Goal: Task Accomplishment & Management: Use online tool/utility

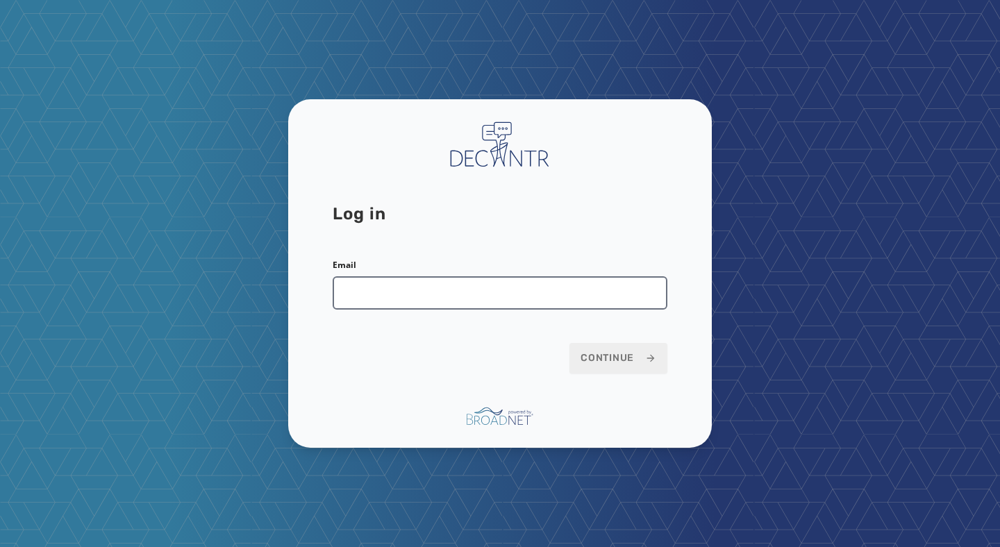
click at [429, 290] on input "Email" at bounding box center [500, 293] width 335 height 33
type input "**********"
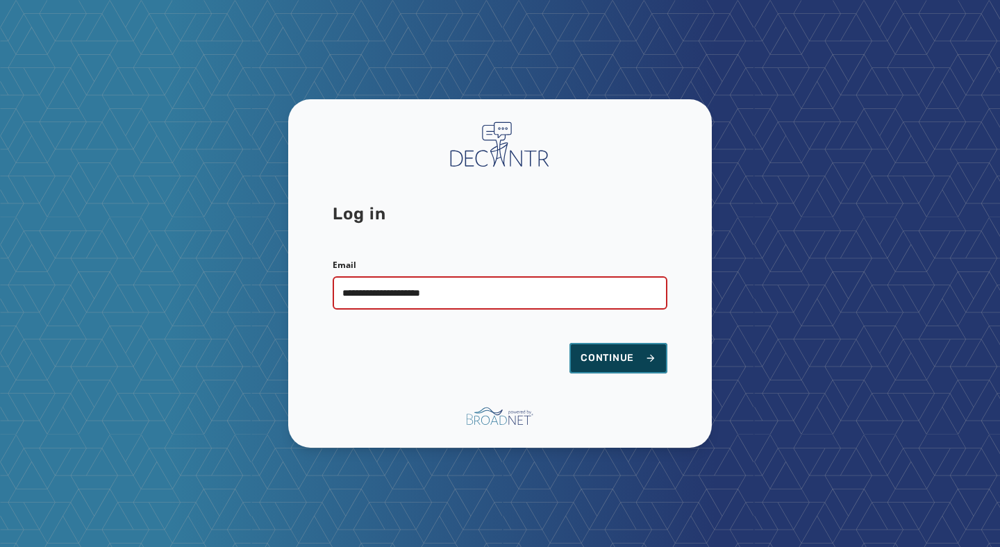
click at [602, 352] on span "Continue" at bounding box center [619, 359] width 76 height 14
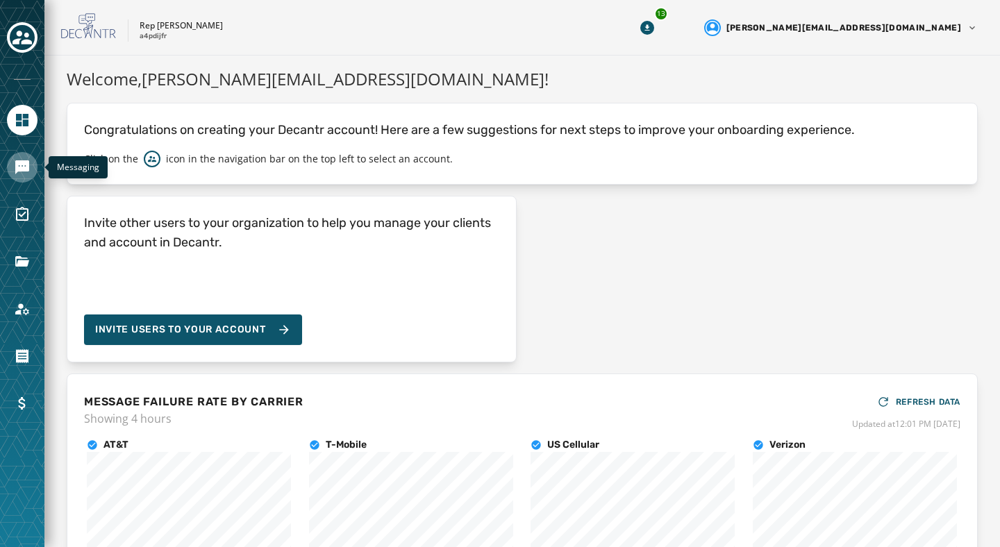
click at [21, 172] on icon "Navigate to Messaging" at bounding box center [22, 167] width 17 height 17
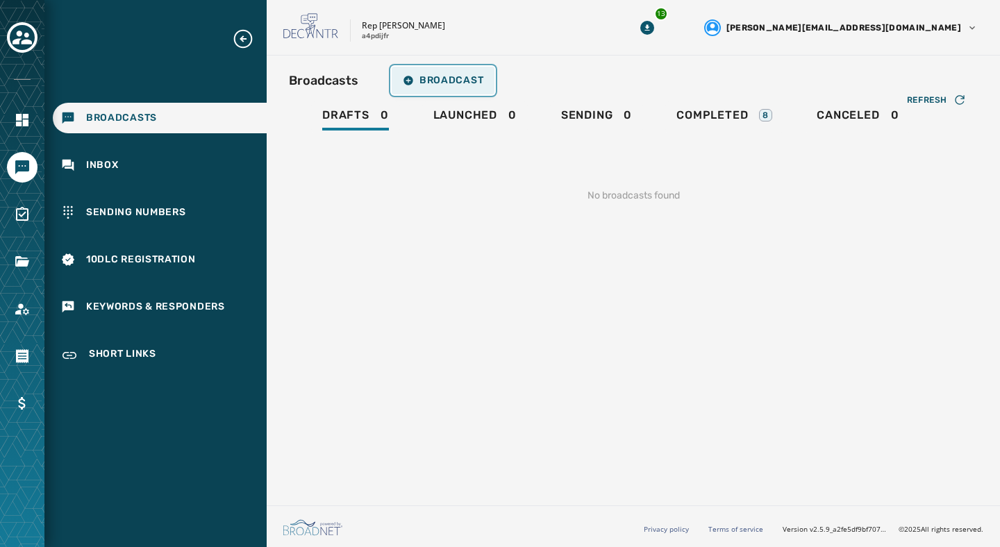
click at [415, 77] on span "Broadcast" at bounding box center [443, 80] width 81 height 11
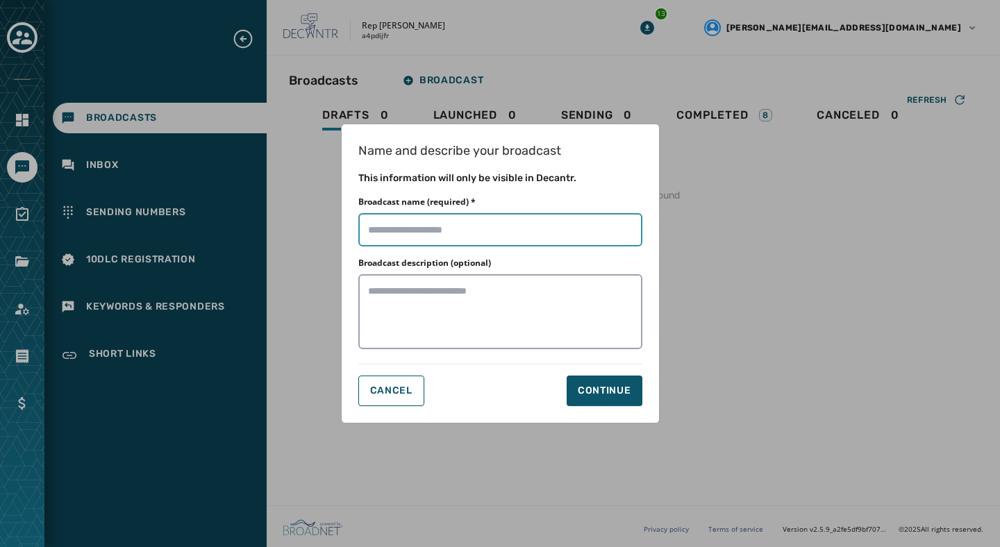
click at [412, 226] on input "Broadcast name (required) *" at bounding box center [501, 229] width 284 height 33
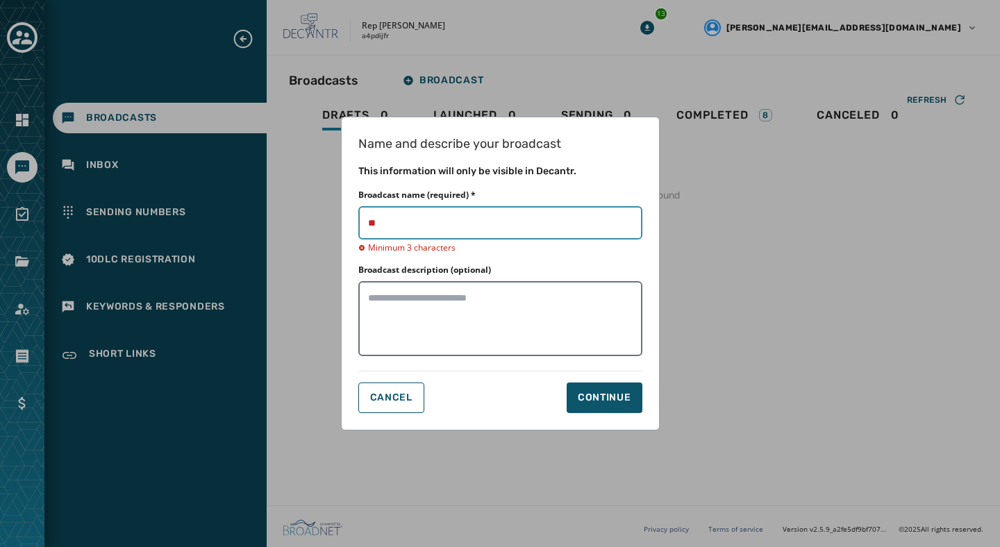
type input "****"
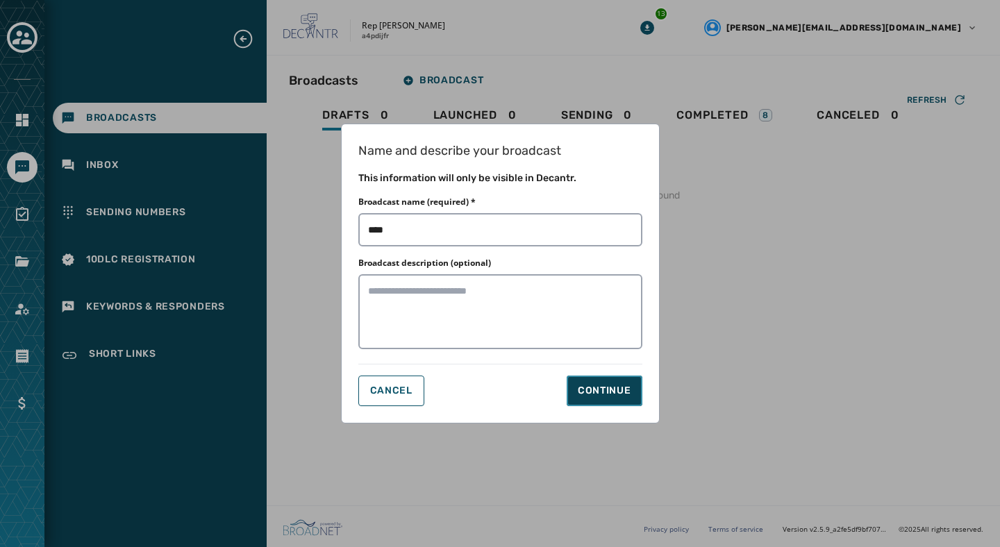
click at [604, 402] on button "Continue" at bounding box center [605, 391] width 76 height 31
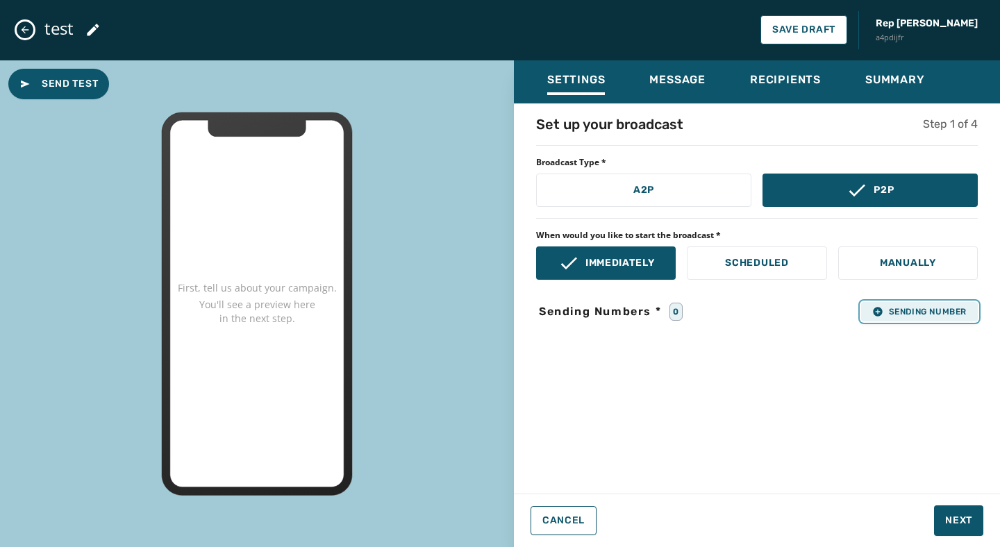
click at [906, 308] on span "Sending Number" at bounding box center [920, 311] width 94 height 11
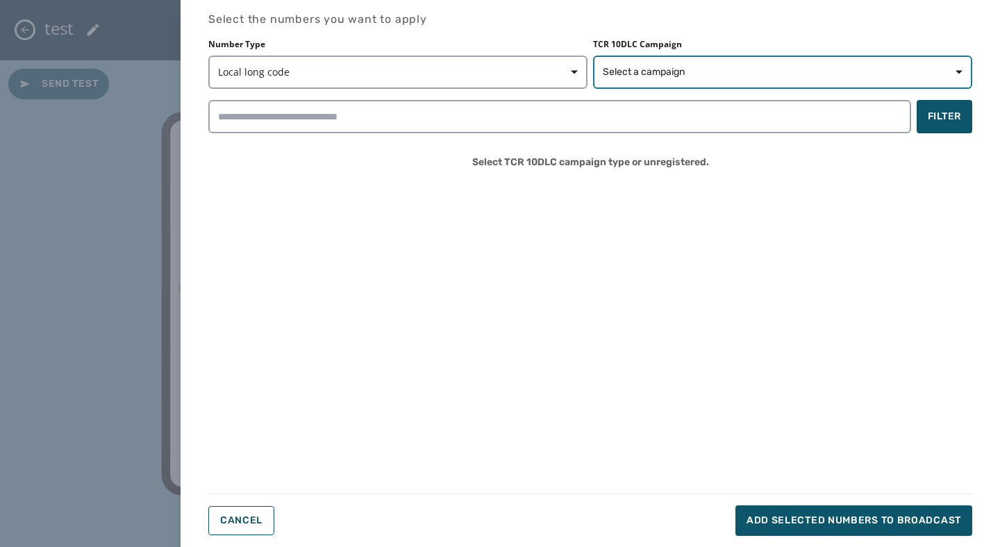
click at [671, 68] on span "Select a campaign" at bounding box center [644, 72] width 82 height 14
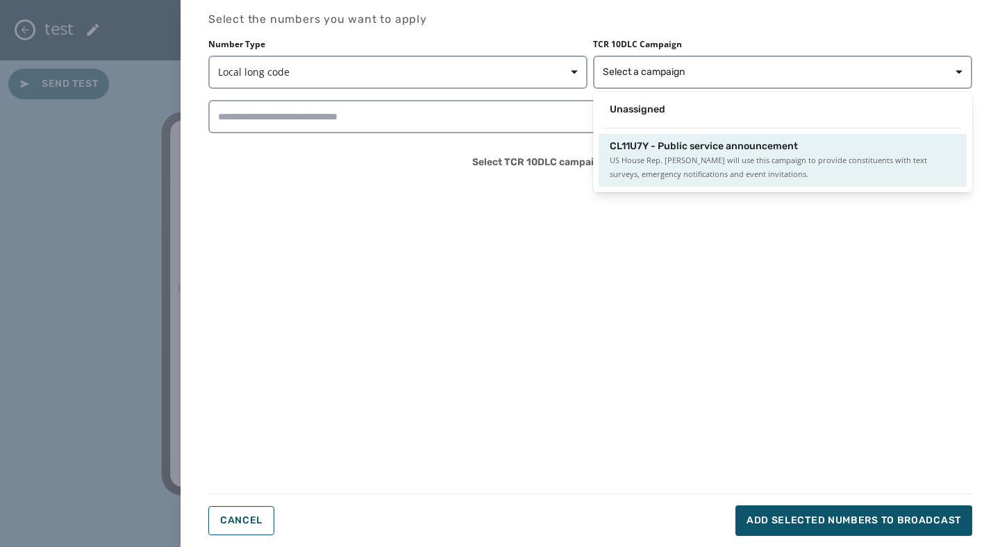
click at [665, 170] on span "US House Rep. [PERSON_NAME] will use this campaign to provide constituents with…" at bounding box center [783, 168] width 346 height 28
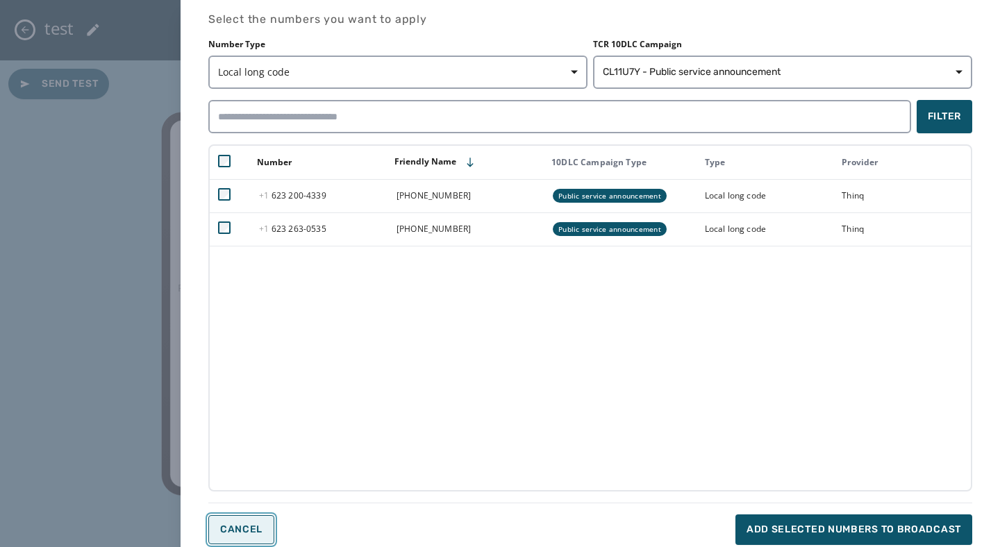
click at [249, 525] on span "Cancel" at bounding box center [241, 530] width 42 height 11
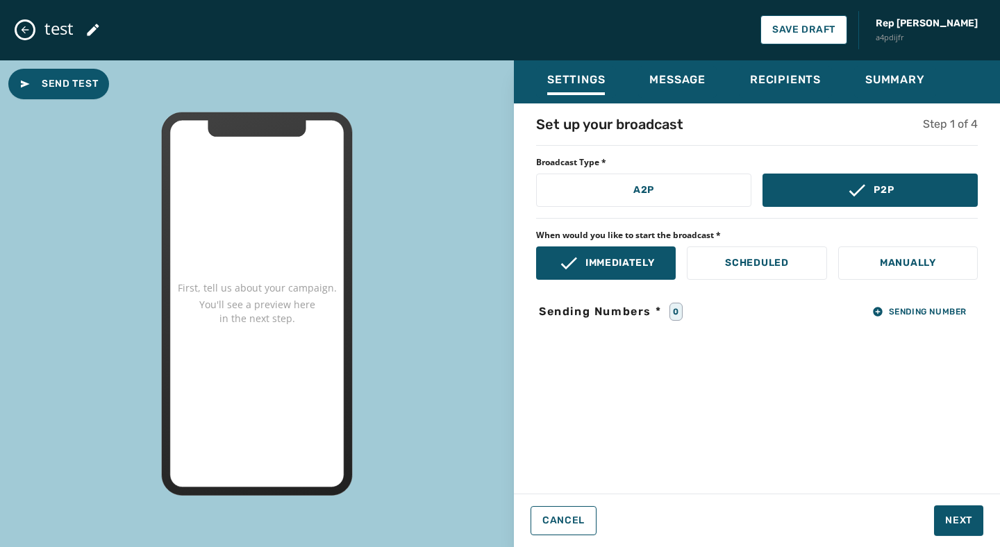
click at [27, 31] on icon "Close admin drawer" at bounding box center [24, 29] width 11 height 11
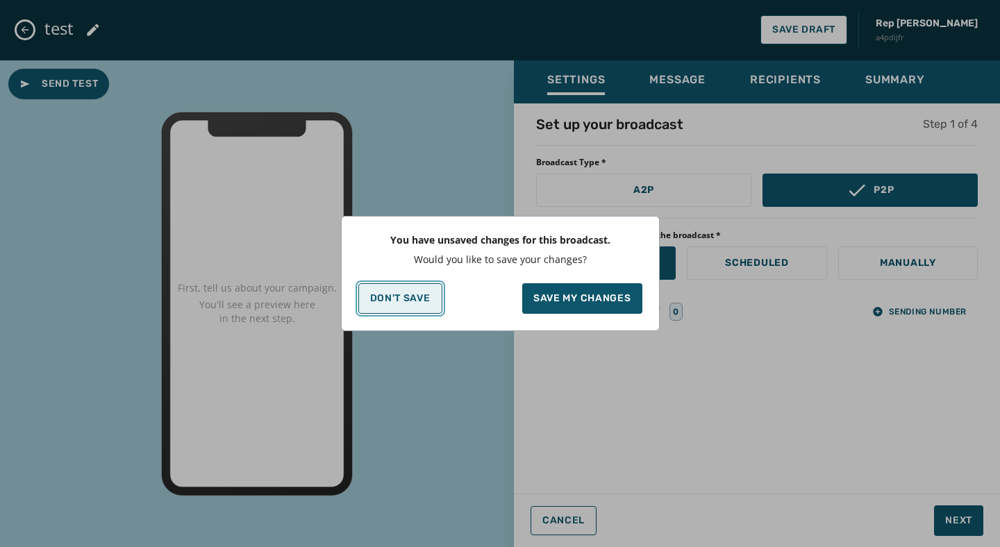
click at [425, 302] on p "Don't Save" at bounding box center [400, 298] width 60 height 11
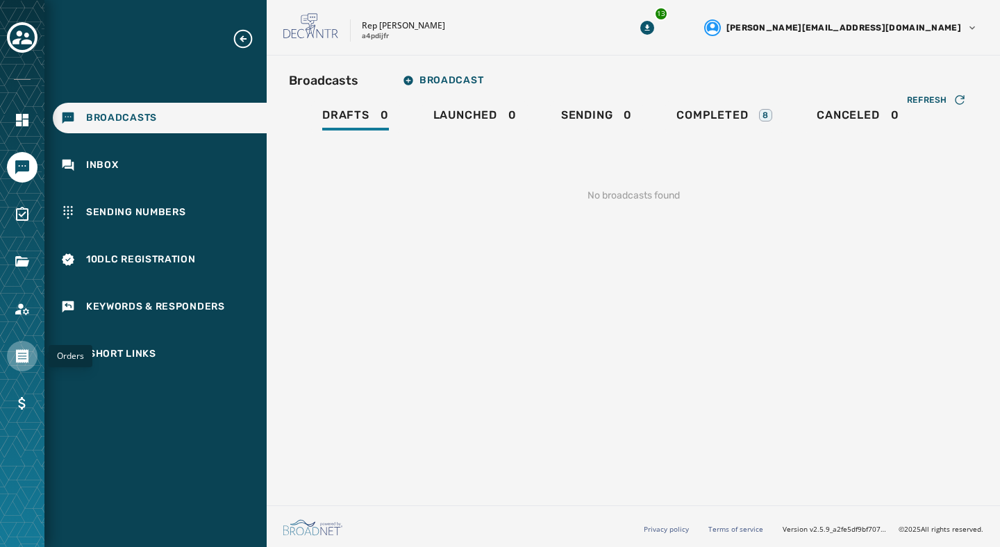
click at [25, 356] on icon "Navigate to Orders" at bounding box center [22, 356] width 17 height 17
